Goal: Task Accomplishment & Management: Manage account settings

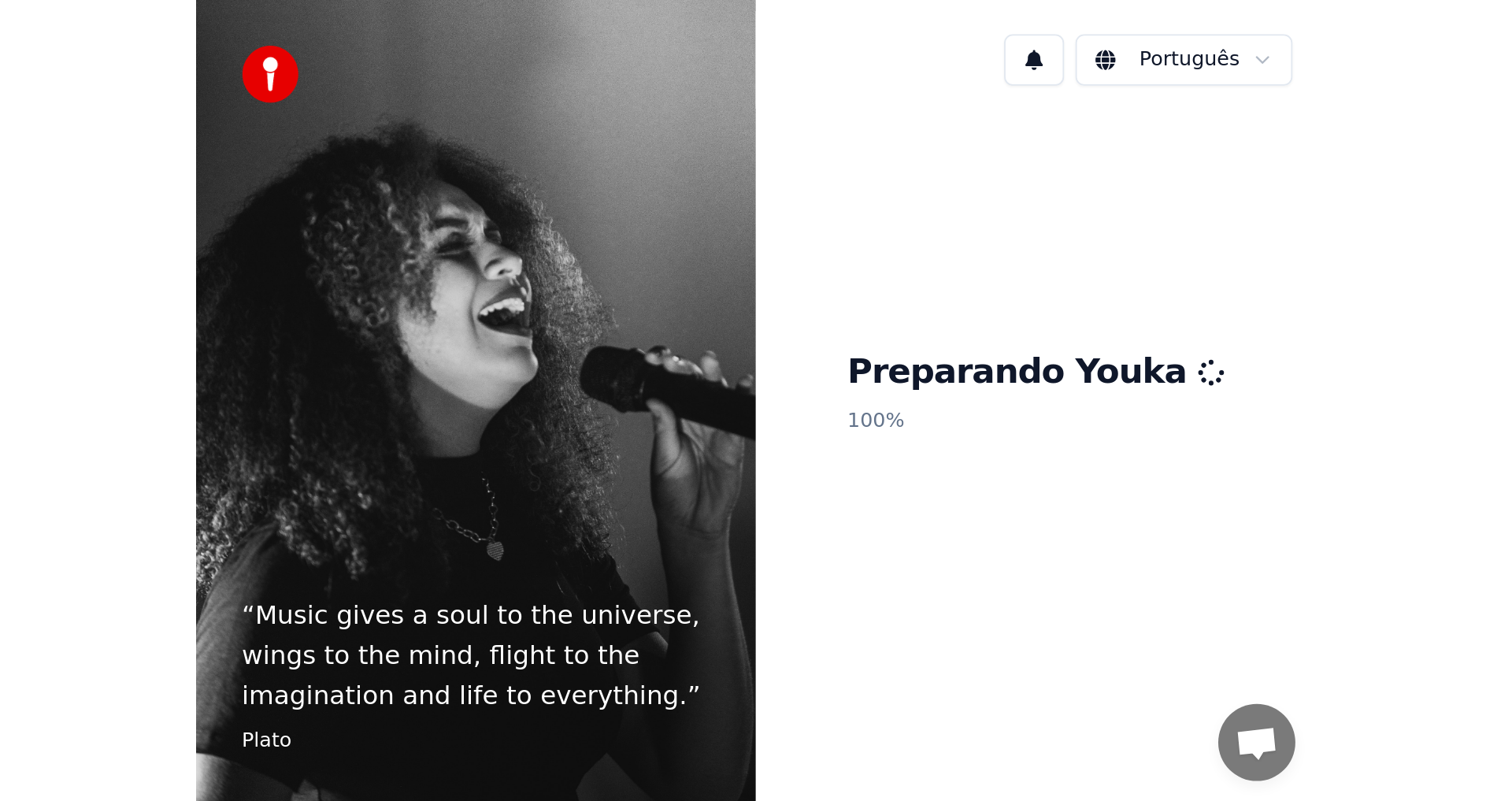
scroll to position [1017, 0]
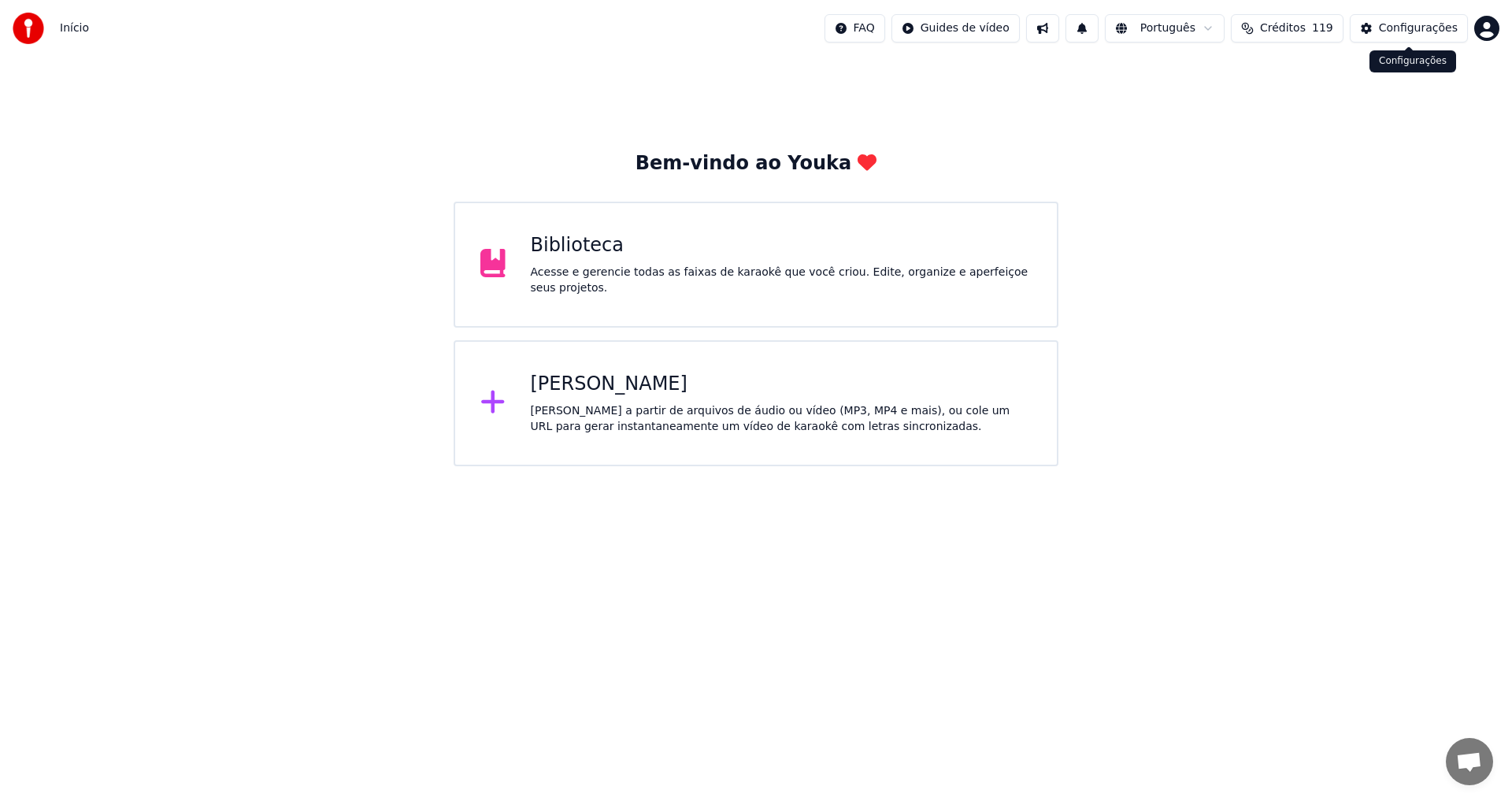
click at [1401, 31] on div "Configurações" at bounding box center [1418, 28] width 79 height 16
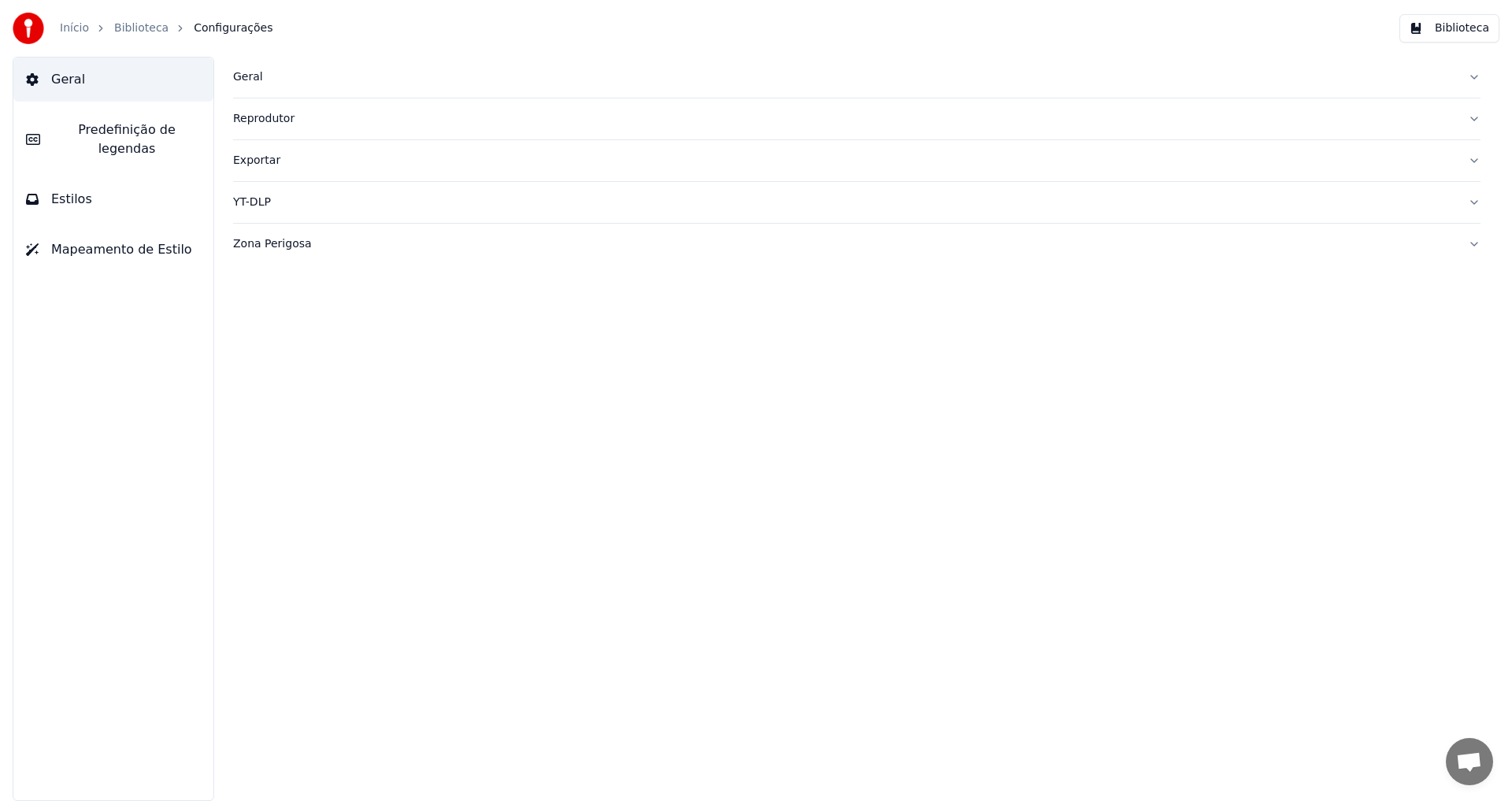
click at [69, 25] on link "Início" at bounding box center [74, 28] width 29 height 16
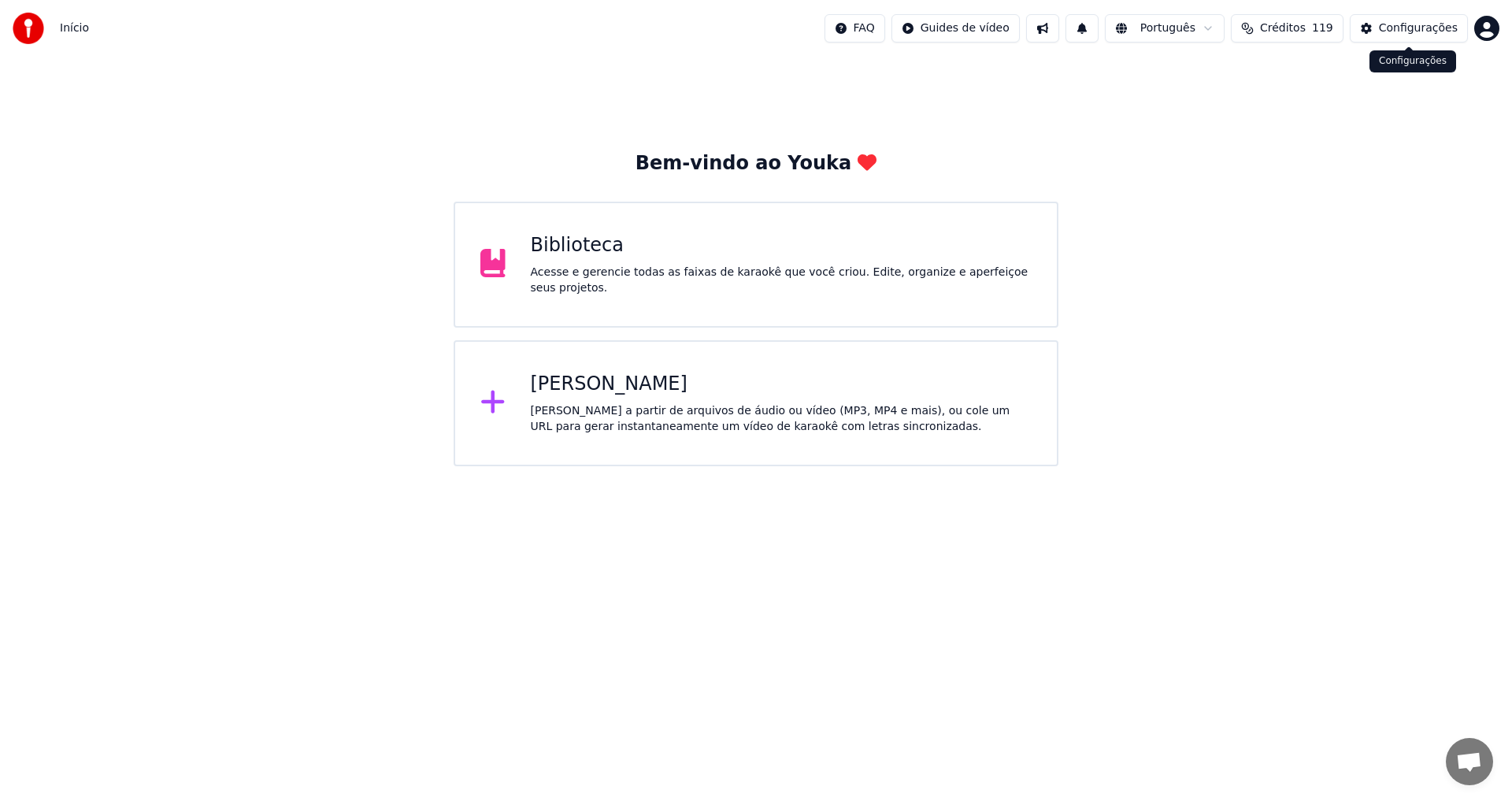
click at [1485, 31] on html "Início FAQ Guides de vídeo Português Créditos 119 Configurações Bem-vindo ao Yo…" at bounding box center [756, 233] width 1512 height 466
click at [1383, 93] on span "Faturamento" at bounding box center [1393, 101] width 71 height 16
click at [1482, 761] on span "Bate-papo aberto" at bounding box center [1470, 762] width 48 height 48
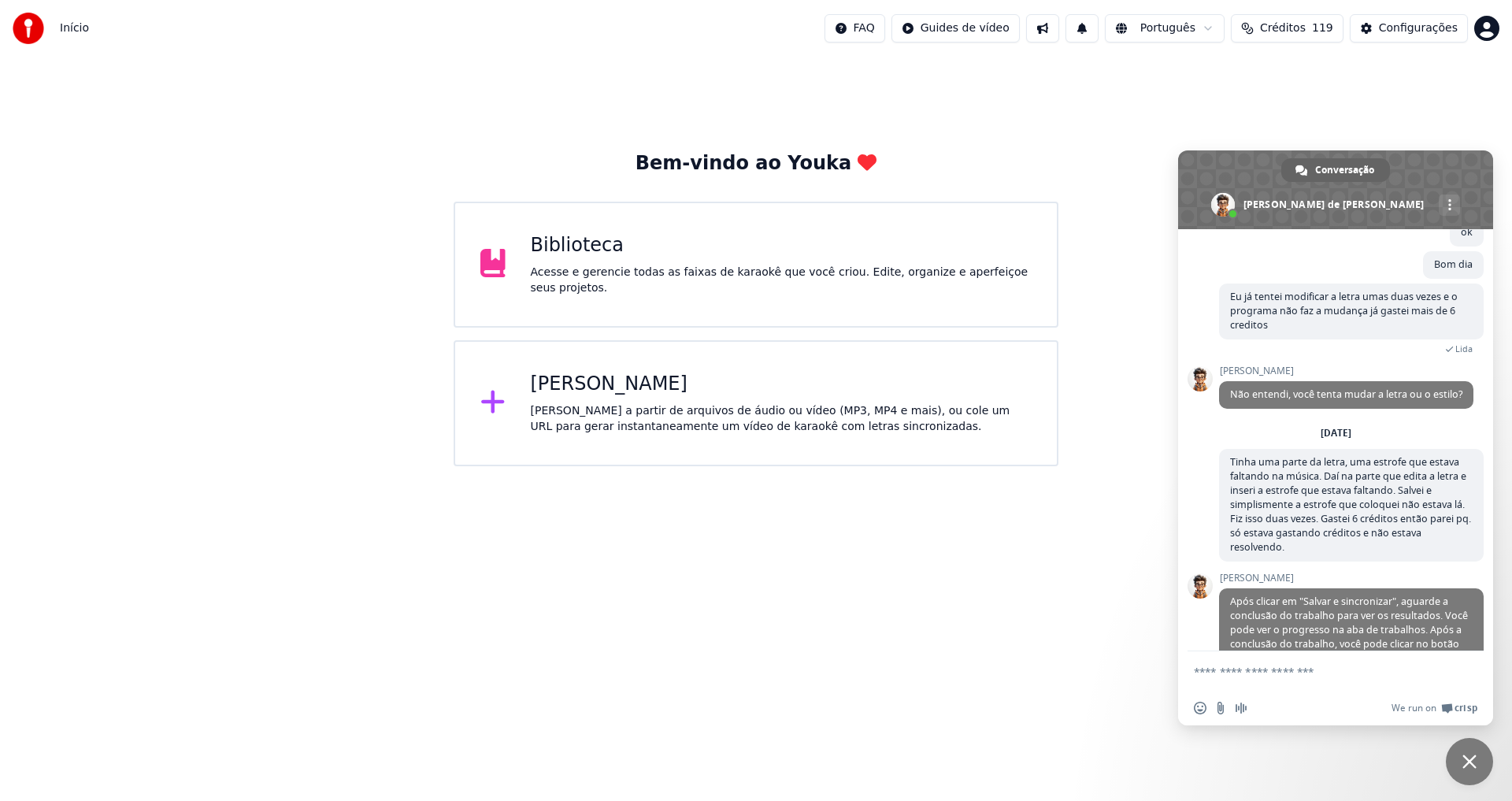
scroll to position [1652, 0]
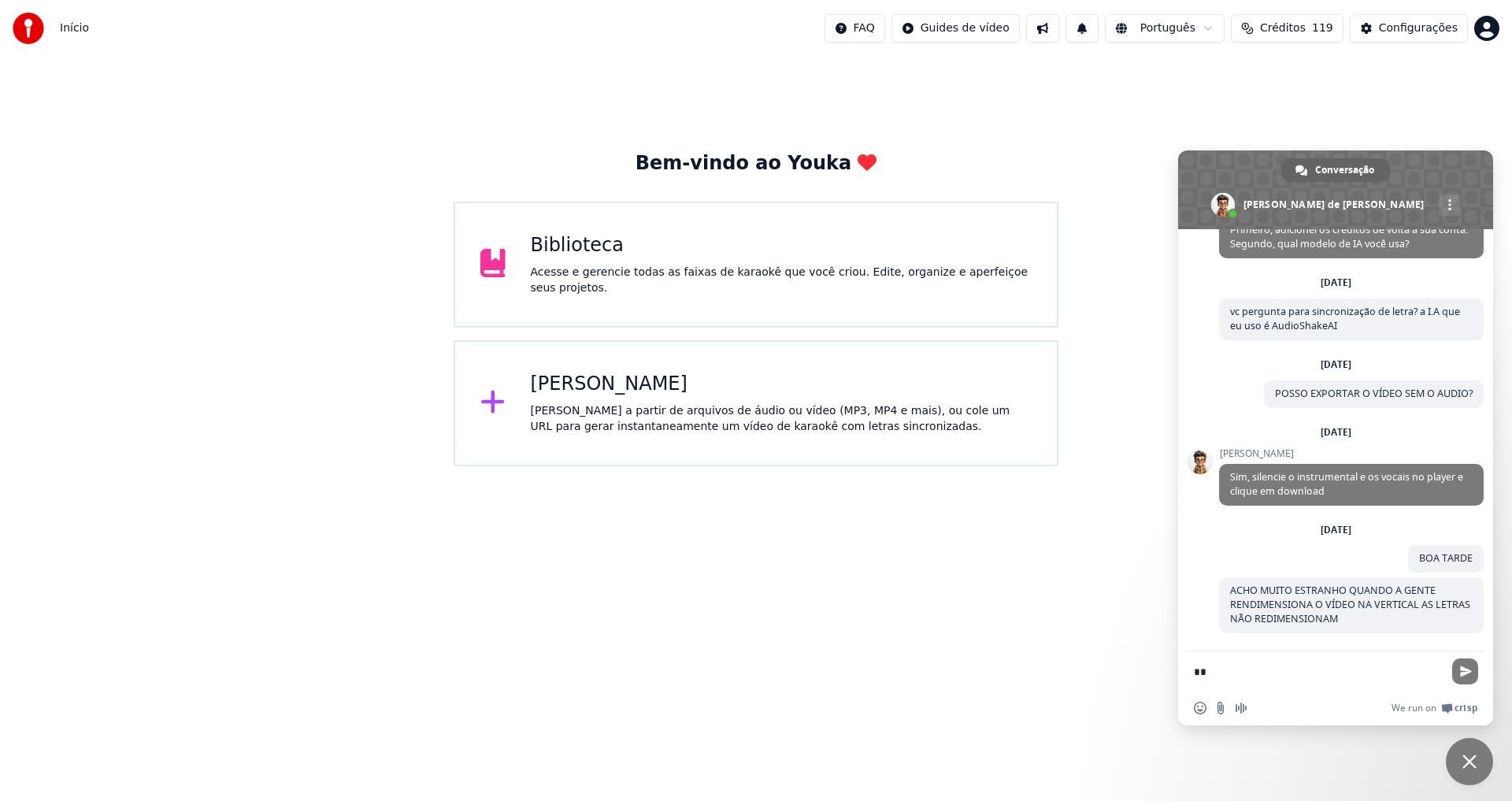
type textarea "*"
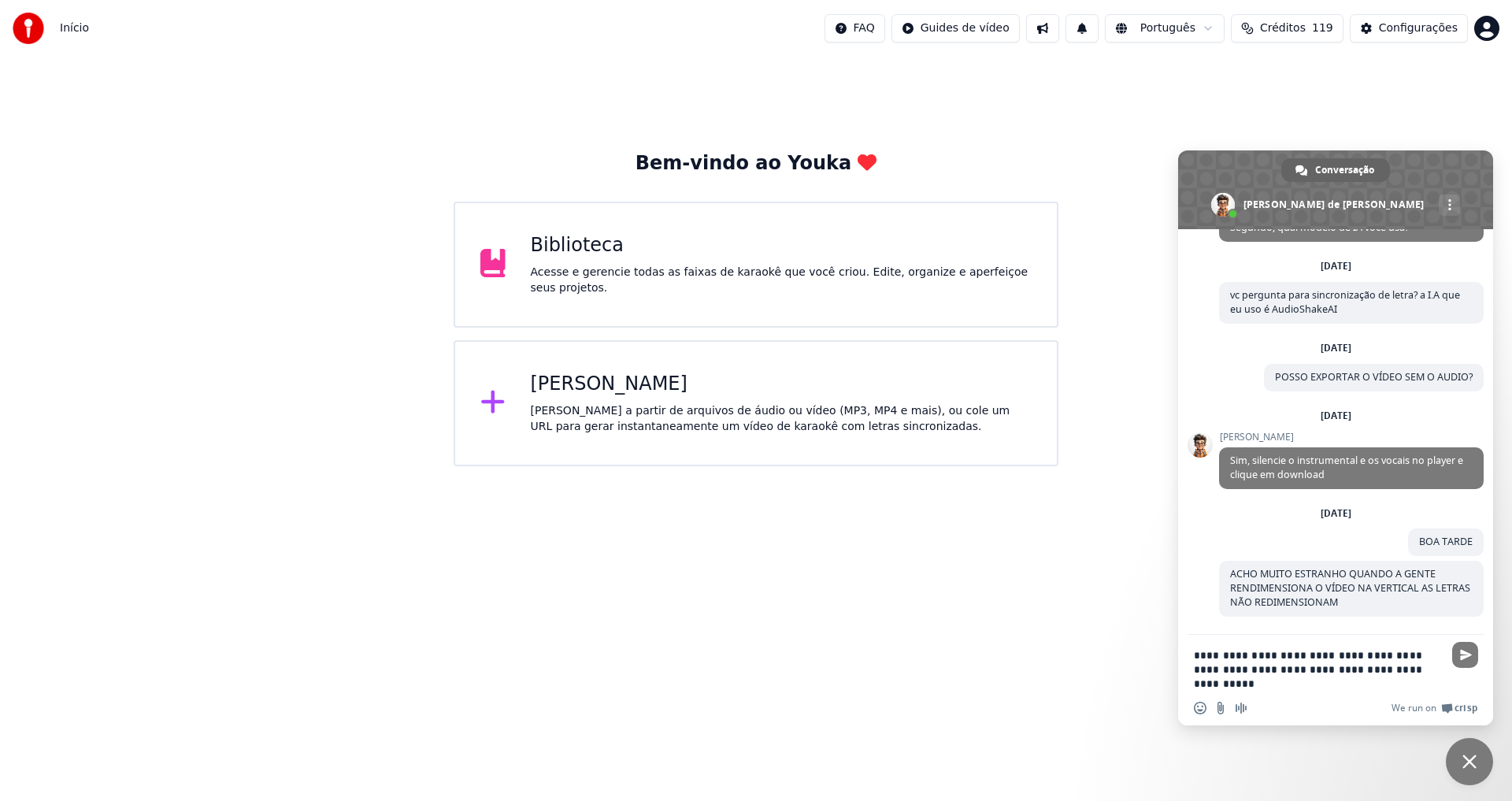
type textarea "**********"
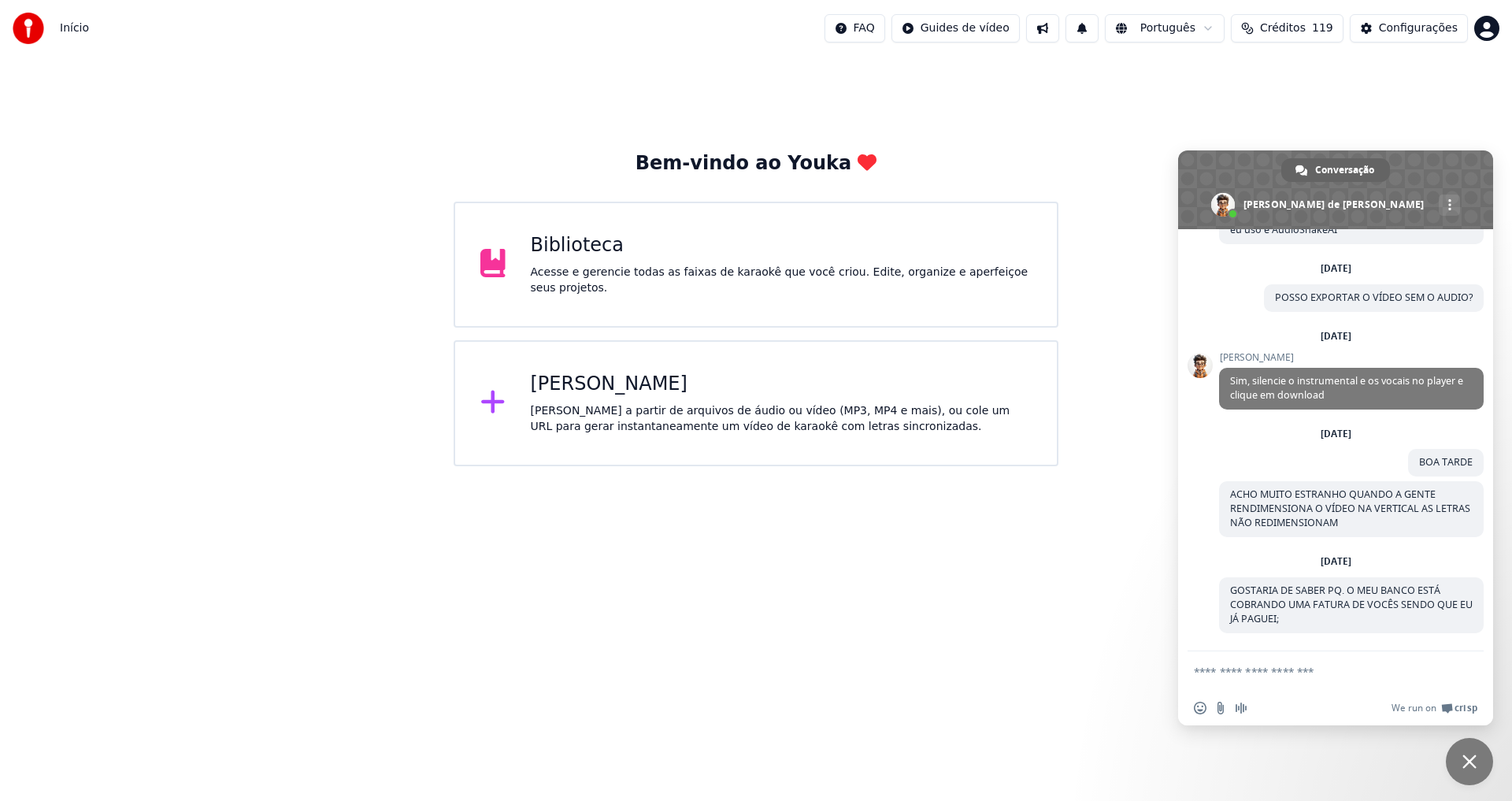
scroll to position [1748, 0]
click at [1281, 25] on span "Créditos" at bounding box center [1283, 28] width 46 height 16
click at [1402, 31] on div "Configurações" at bounding box center [1418, 28] width 79 height 16
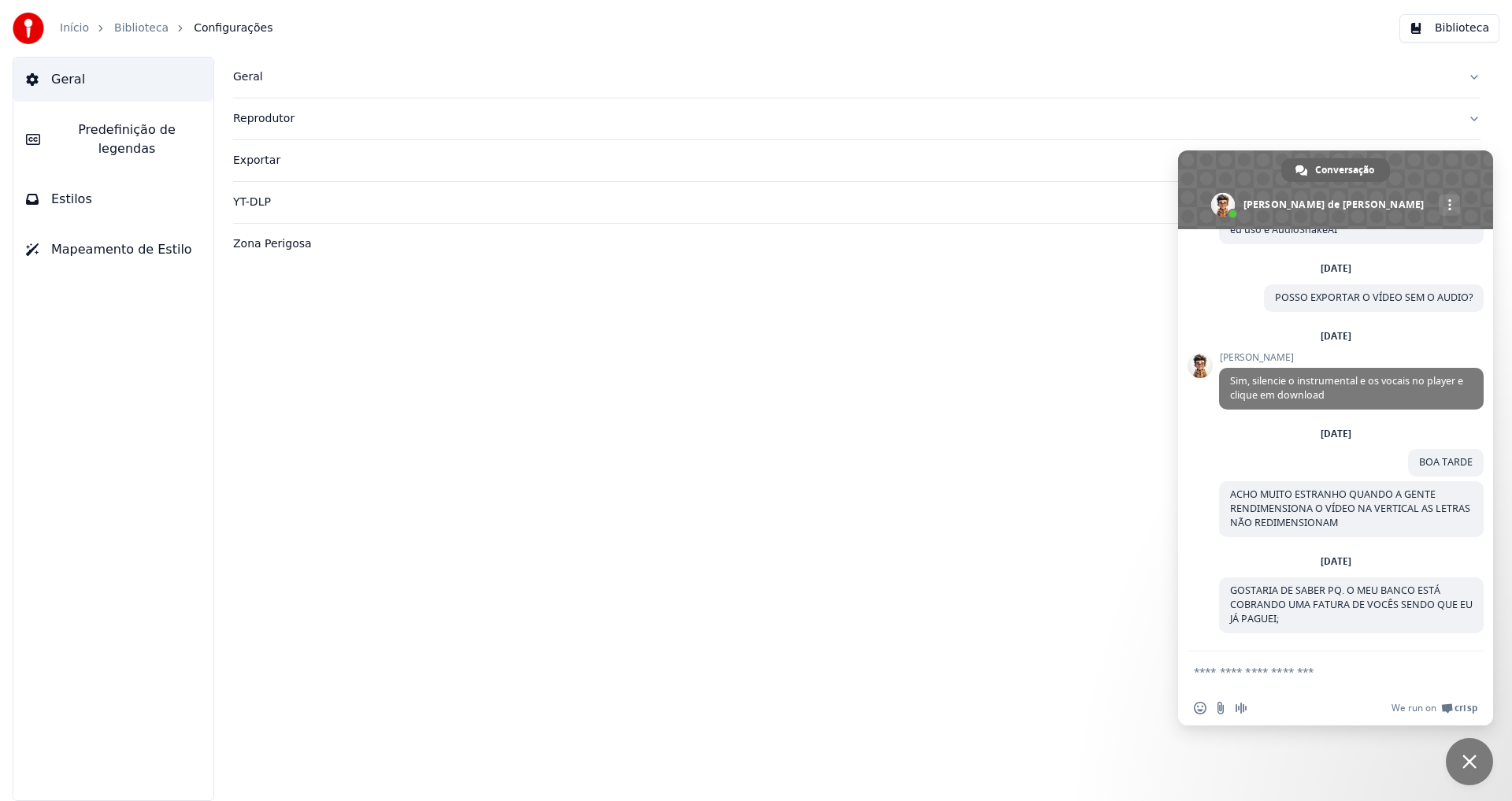
drag, startPoint x: 1464, startPoint y: 760, endPoint x: 1476, endPoint y: 728, distance: 34.2
click at [1466, 760] on span "Bate-papo" at bounding box center [1469, 761] width 14 height 14
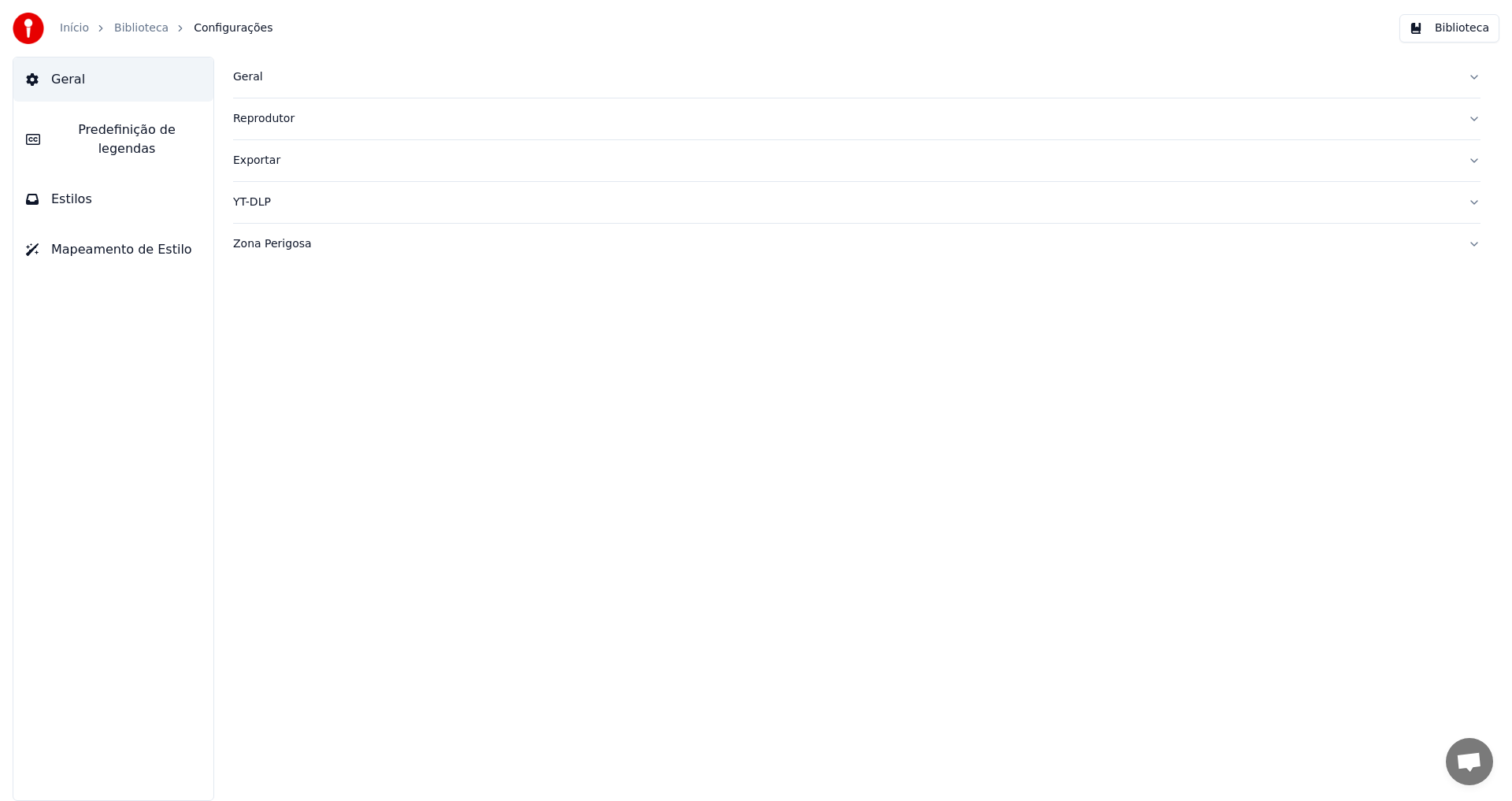
click at [68, 27] on link "Início" at bounding box center [74, 28] width 29 height 16
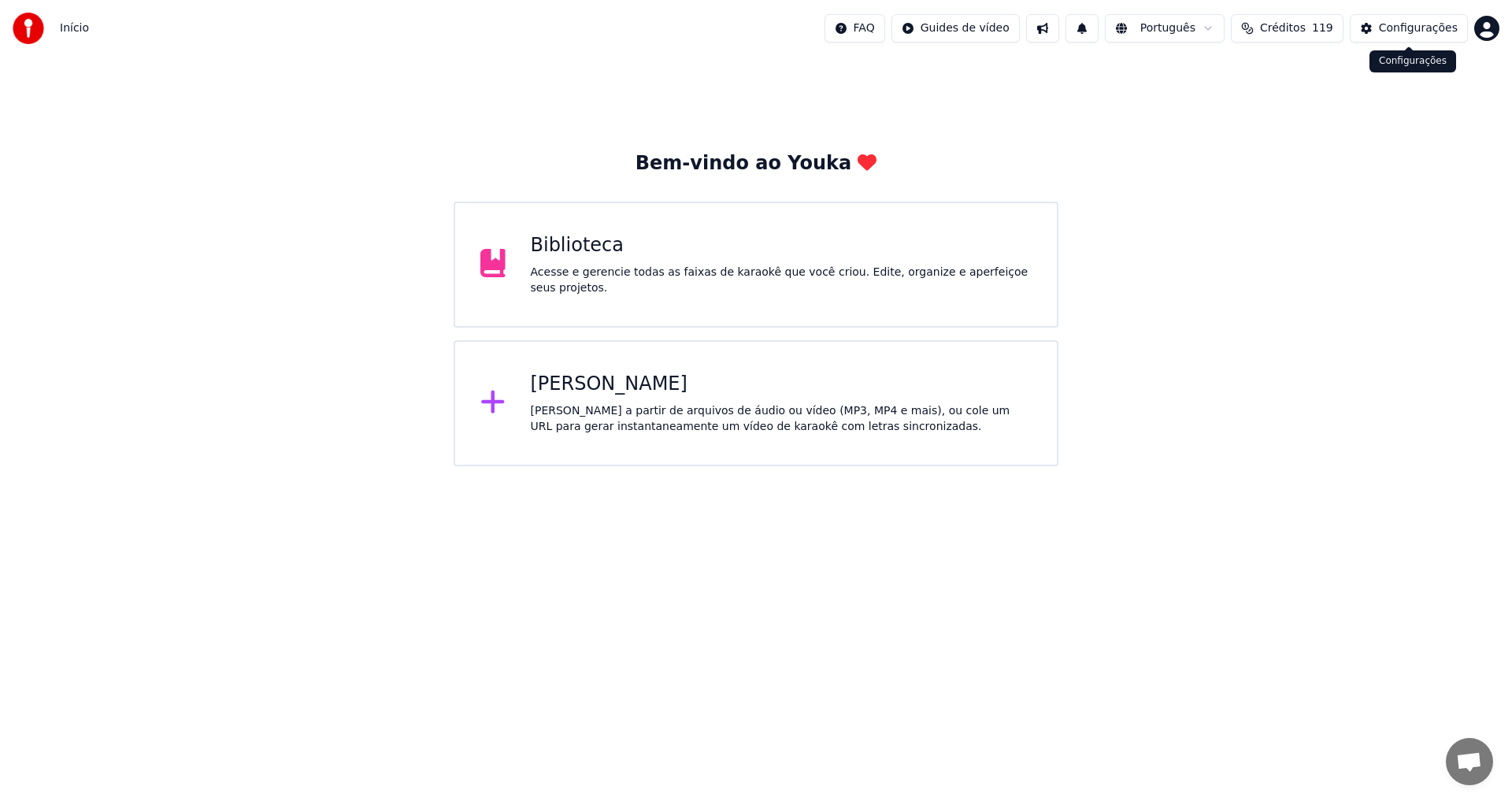
click at [1495, 20] on html "Início FAQ Guides de vídeo Português Créditos 119 Configurações Bem-vindo ao Yo…" at bounding box center [756, 233] width 1512 height 466
click at [1413, 93] on span "Faturamento" at bounding box center [1393, 101] width 71 height 16
